Goal: Task Accomplishment & Management: Manage account settings

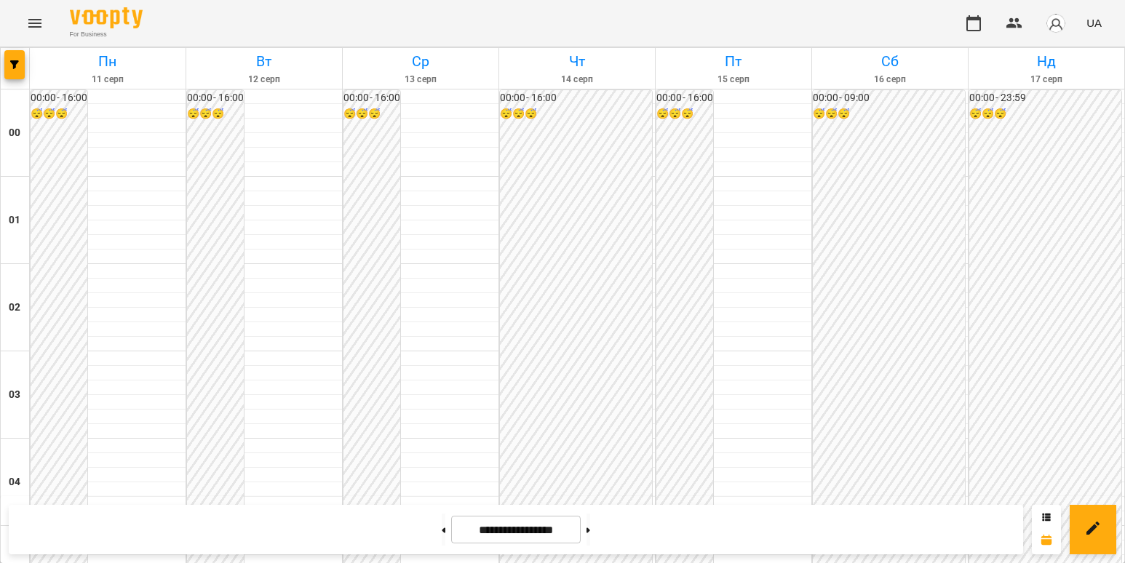
scroll to position [1092, 0]
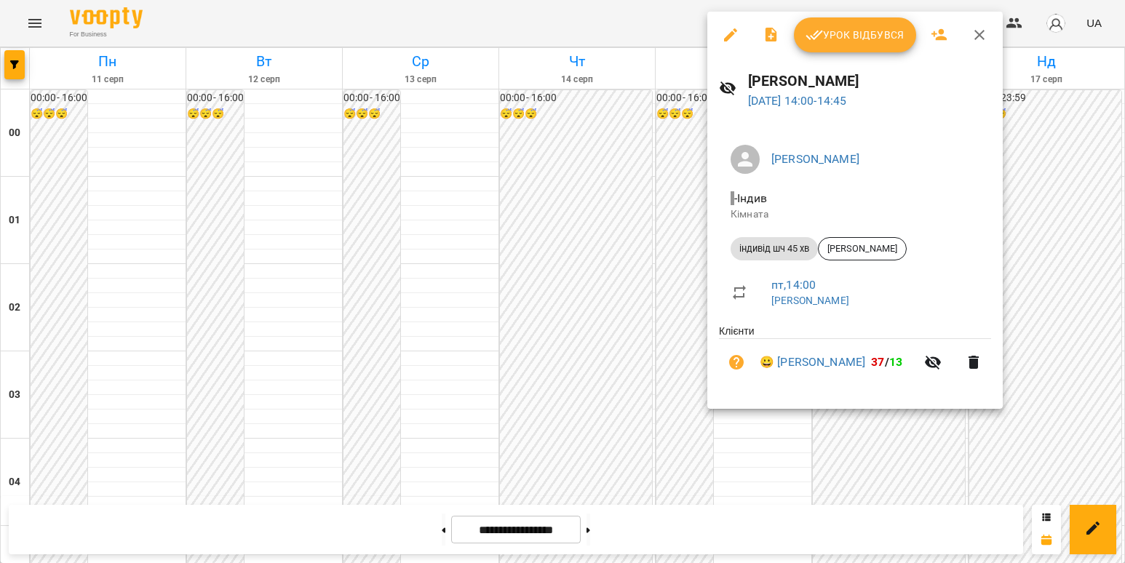
click at [678, 266] on div at bounding box center [562, 281] width 1125 height 563
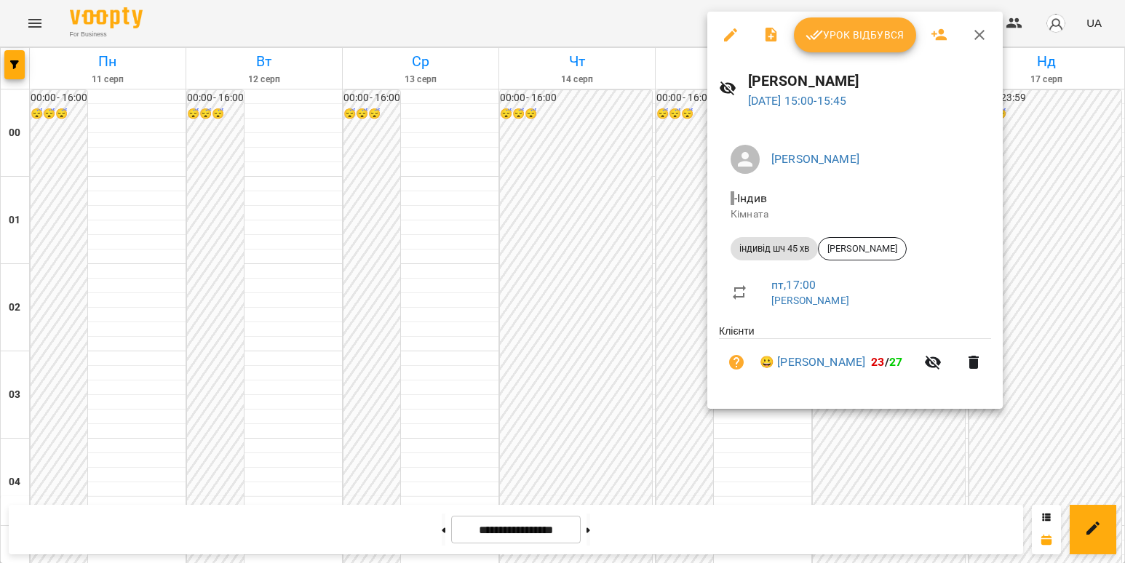
click at [662, 323] on div at bounding box center [562, 281] width 1125 height 563
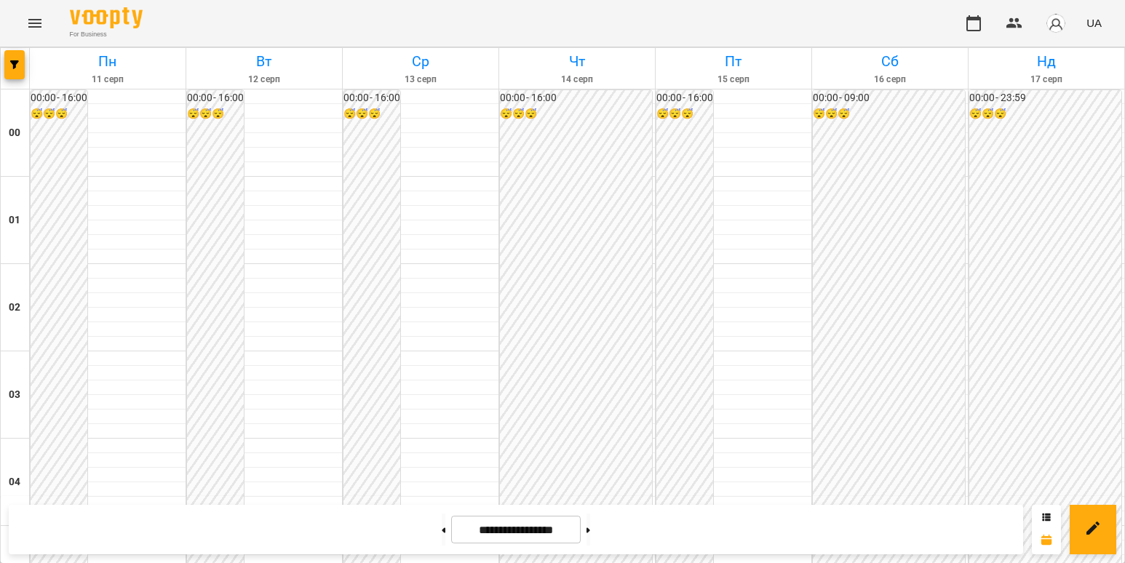
scroll to position [1310, 0]
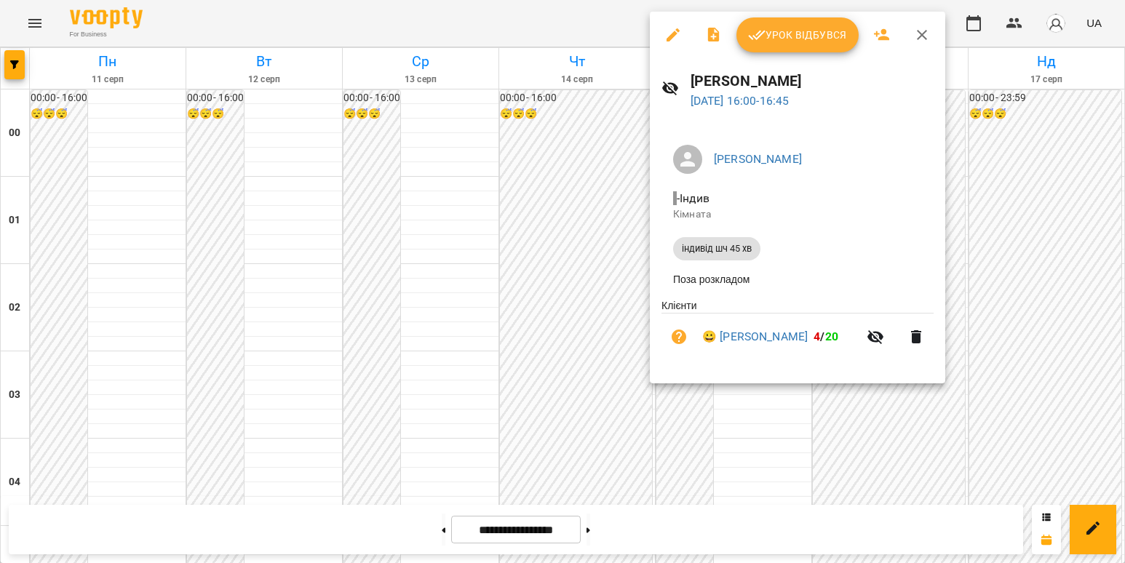
click at [538, 213] on div at bounding box center [562, 281] width 1125 height 563
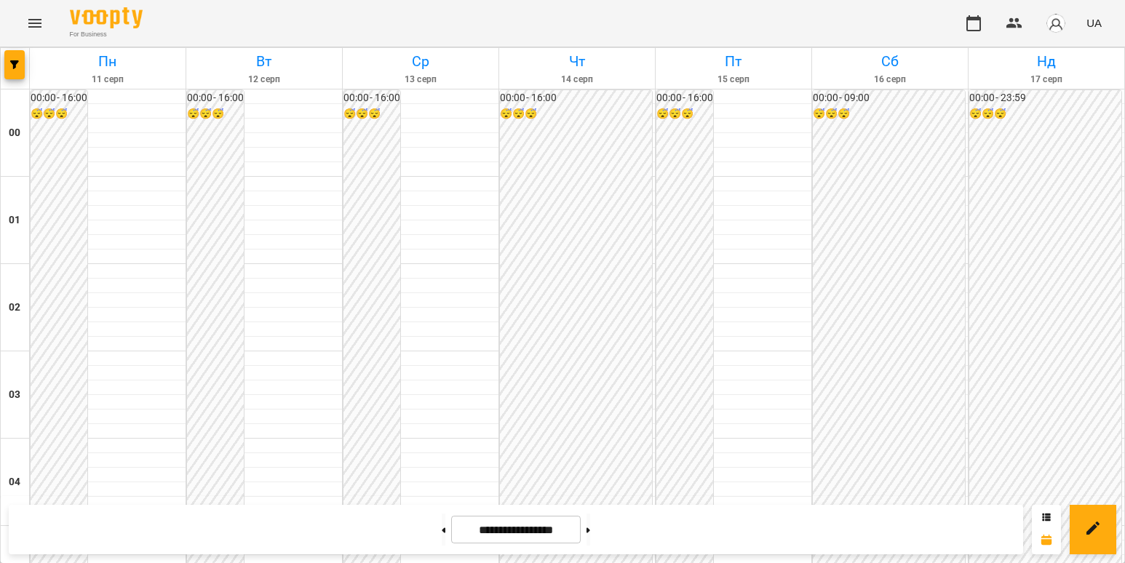
scroll to position [1601, 0]
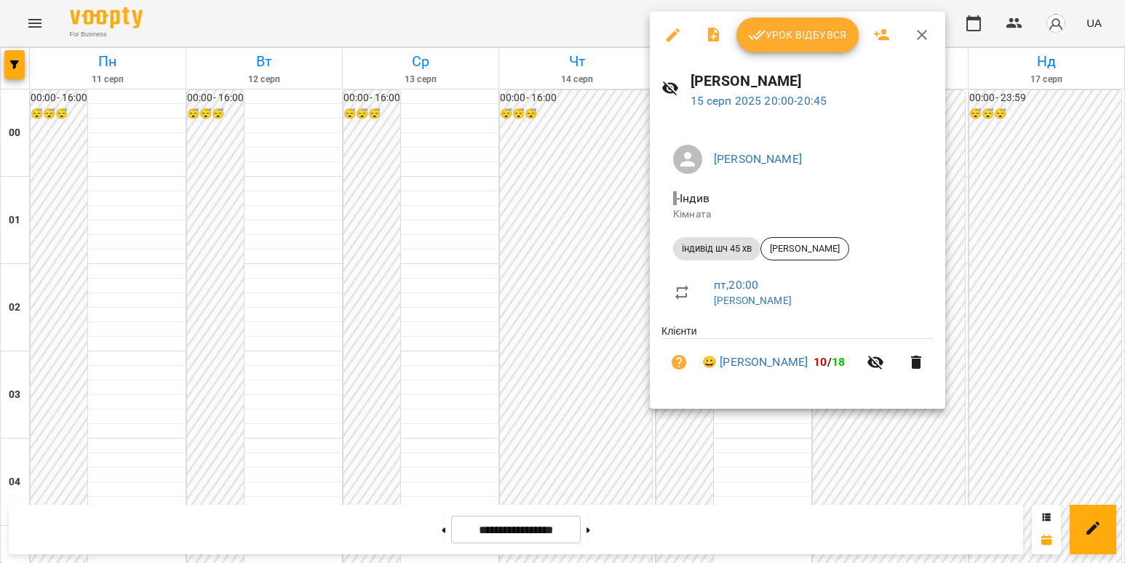
click at [750, 452] on div at bounding box center [562, 281] width 1125 height 563
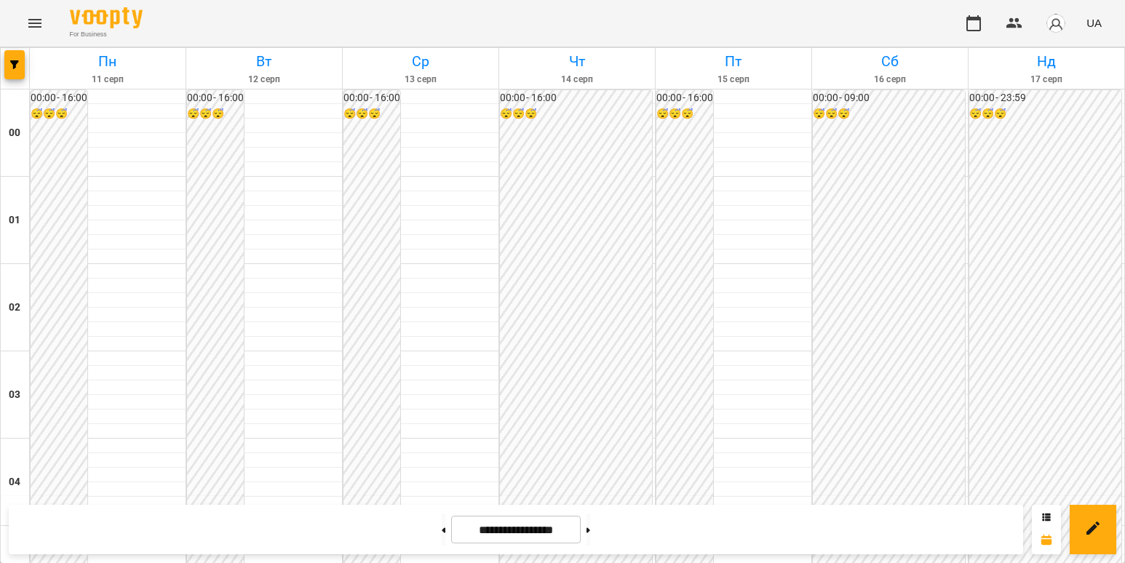
scroll to position [1310, 0]
